Goal: Transaction & Acquisition: Purchase product/service

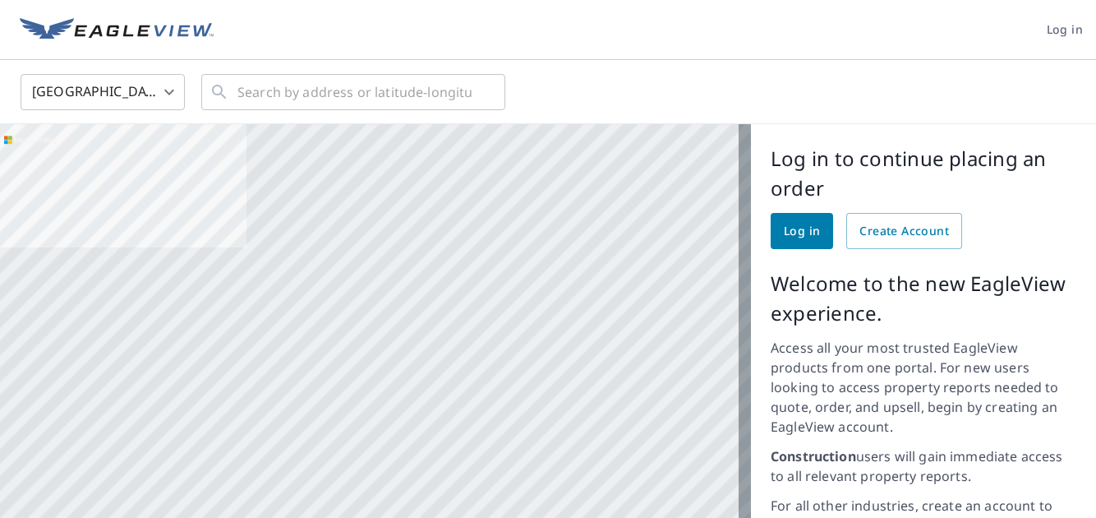
click at [784, 228] on span "Log in" at bounding box center [802, 231] width 36 height 21
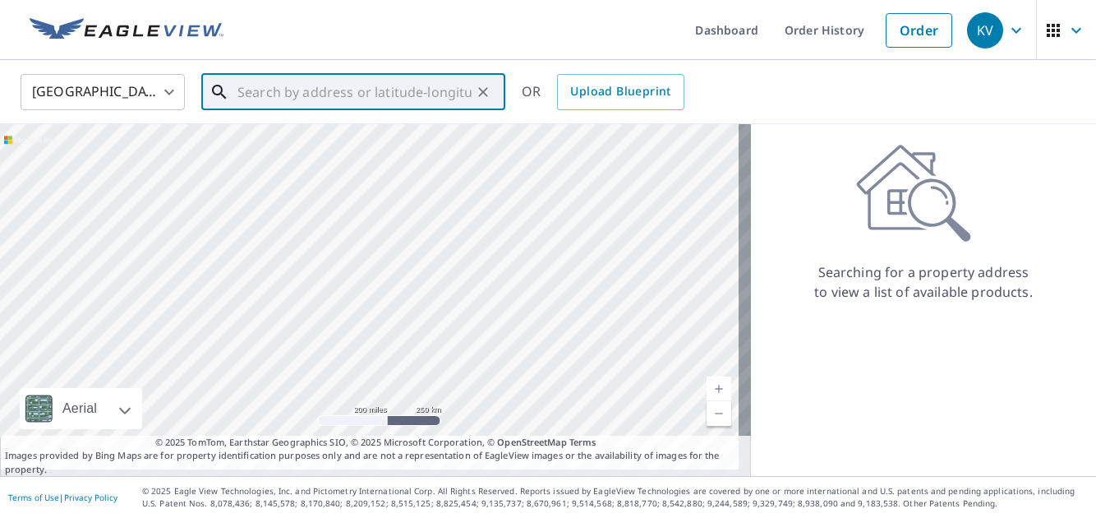
click at [250, 92] on input "text" at bounding box center [354, 92] width 234 height 46
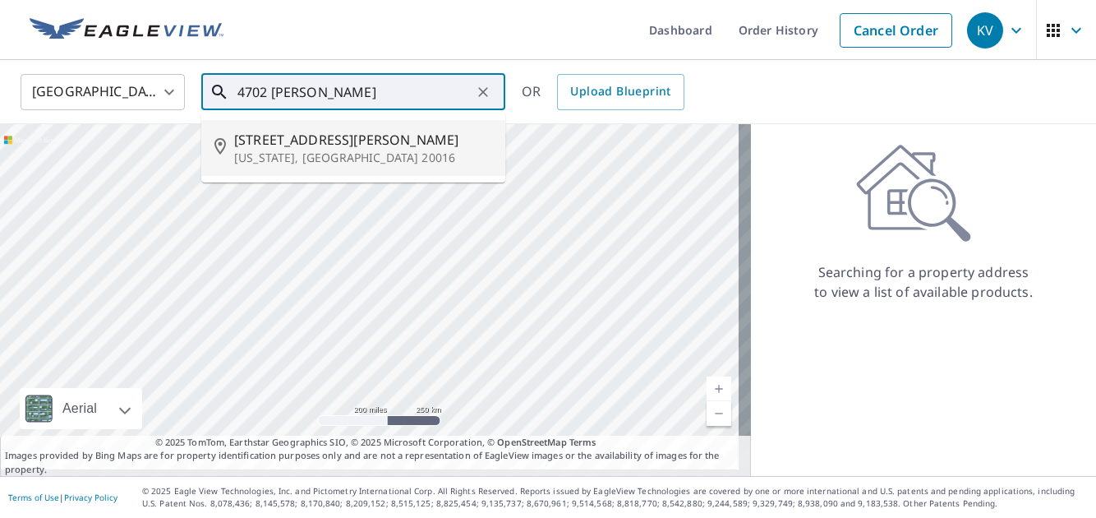
click at [280, 145] on span "[STREET_ADDRESS][PERSON_NAME]" at bounding box center [363, 140] width 258 height 20
type input "[STREET_ADDRESS][PERSON_NAME][US_STATE]"
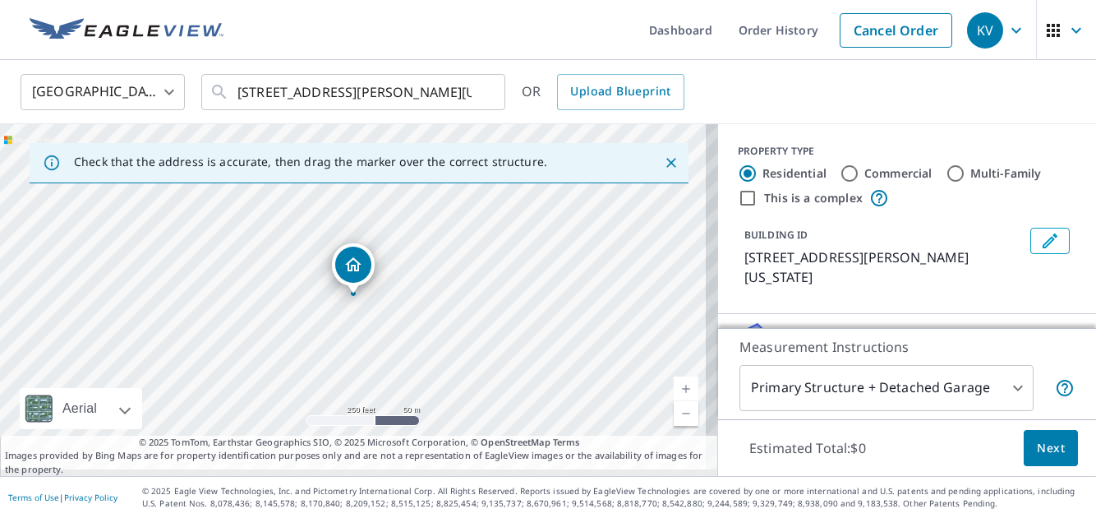
scroll to position [81, 0]
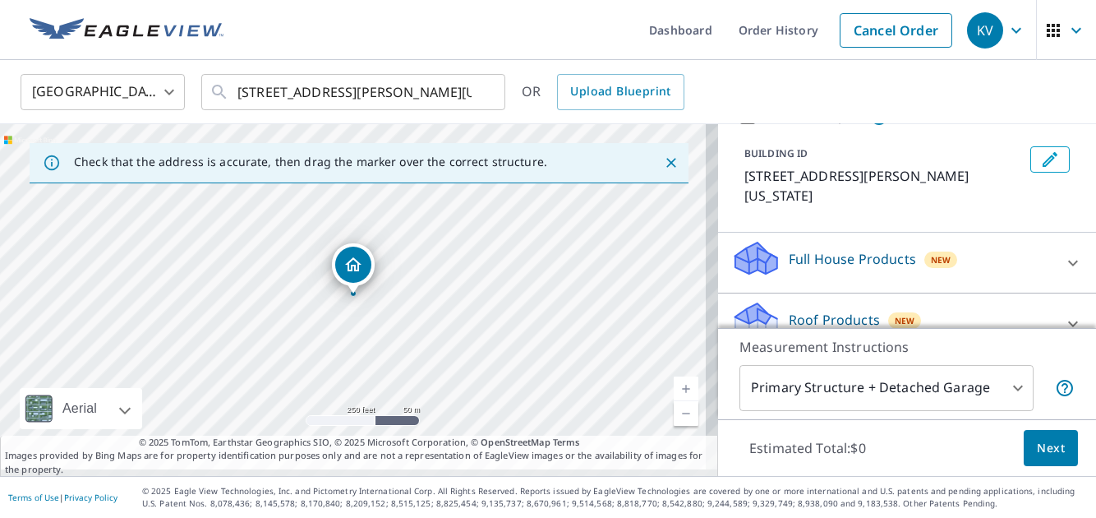
click at [812, 260] on p "Full House Products" at bounding box center [852, 259] width 127 height 20
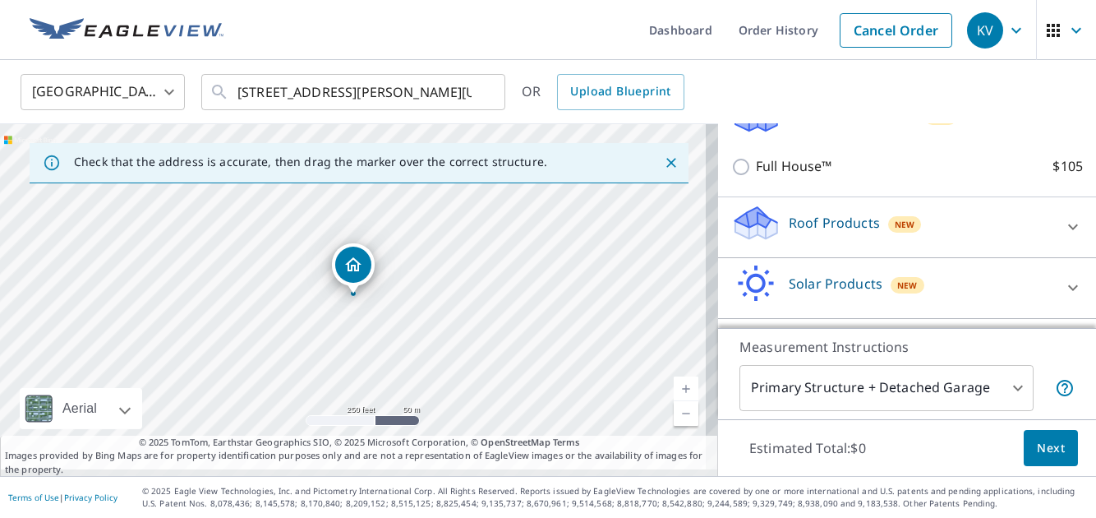
scroll to position [247, 0]
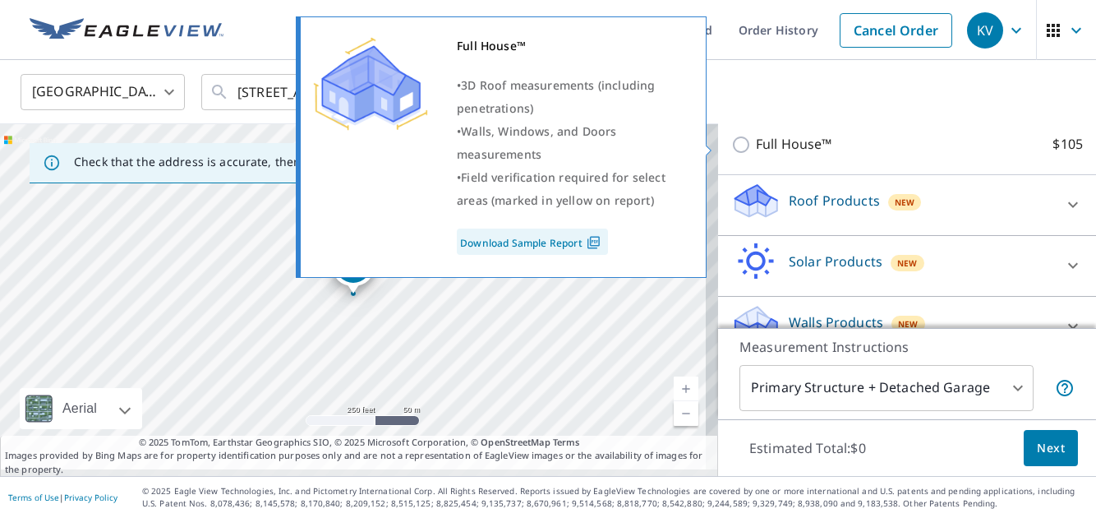
click at [731, 141] on input "Full House™ $105" at bounding box center [743, 145] width 25 height 20
checkbox input "true"
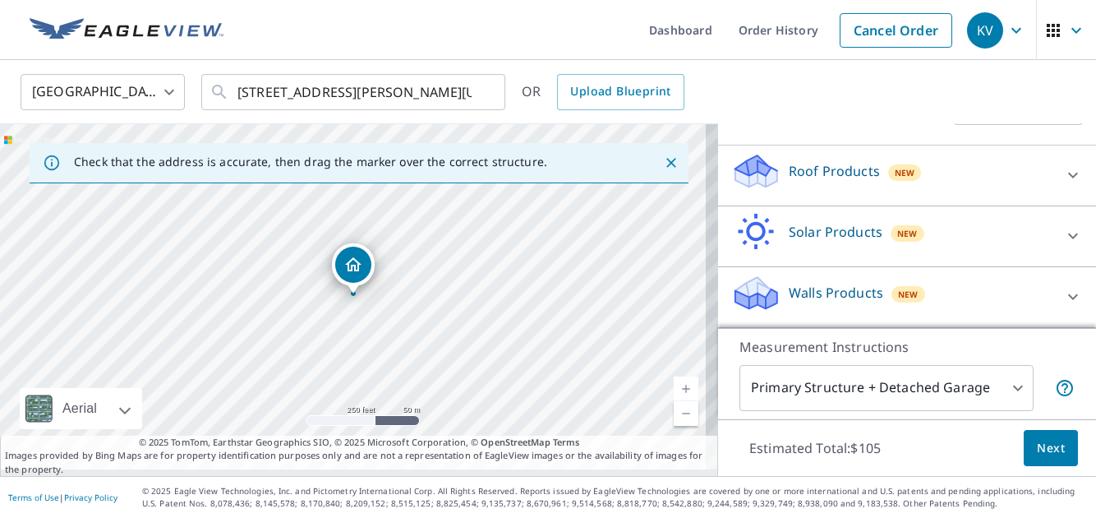
scroll to position [12, 0]
click at [1037, 438] on span "Next" at bounding box center [1051, 448] width 28 height 21
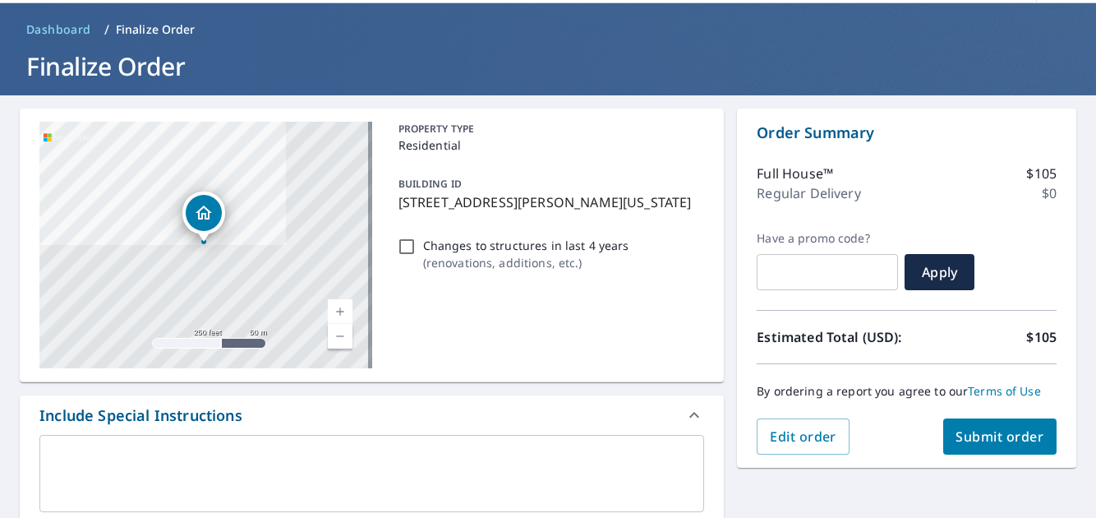
scroll to position [177, 0]
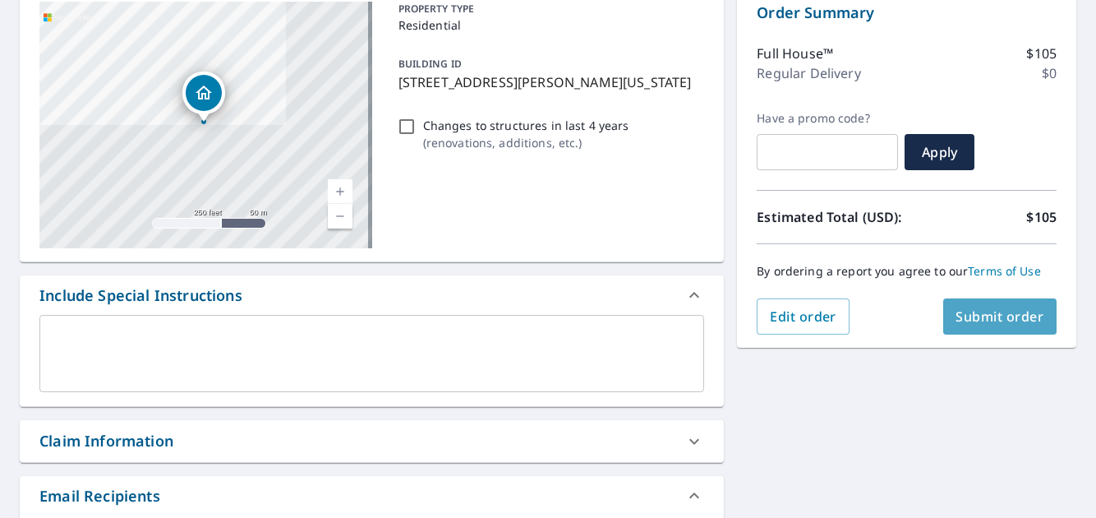
click at [980, 316] on span "Submit order" at bounding box center [1000, 316] width 88 height 18
